Goal: Transaction & Acquisition: Purchase product/service

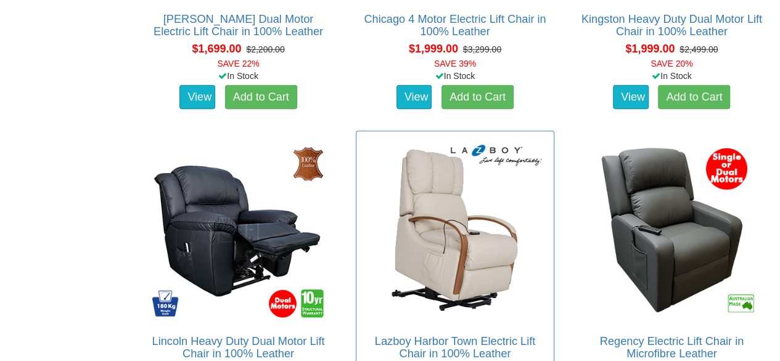
scroll to position [1644, 0]
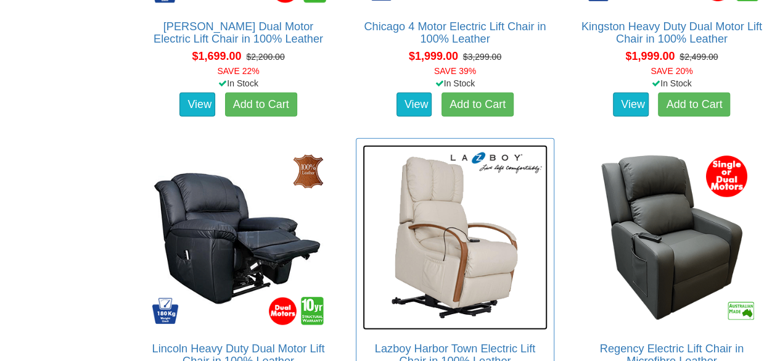
click at [481, 248] on img at bounding box center [455, 237] width 184 height 184
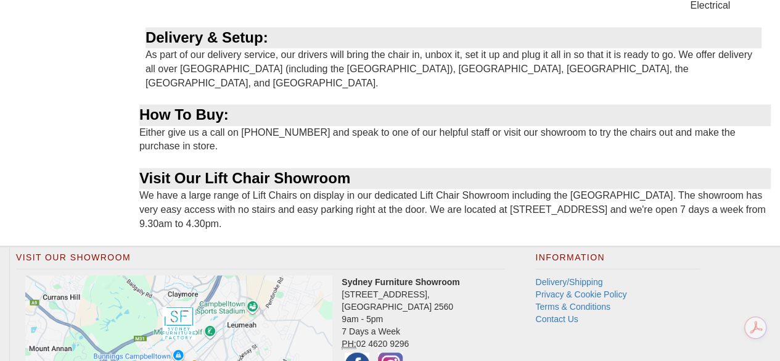
scroll to position [904, 0]
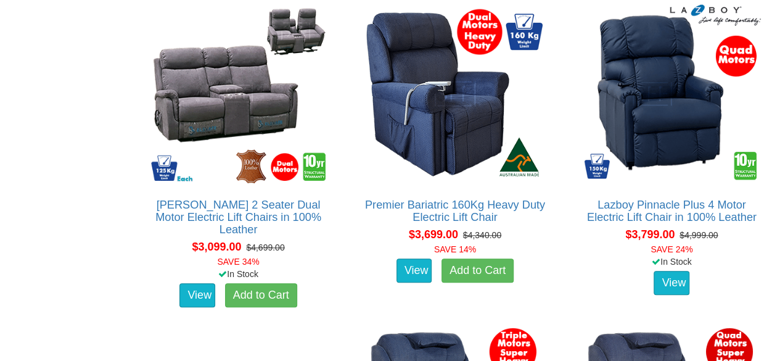
scroll to position [2753, 0]
